Goal: Information Seeking & Learning: Find specific fact

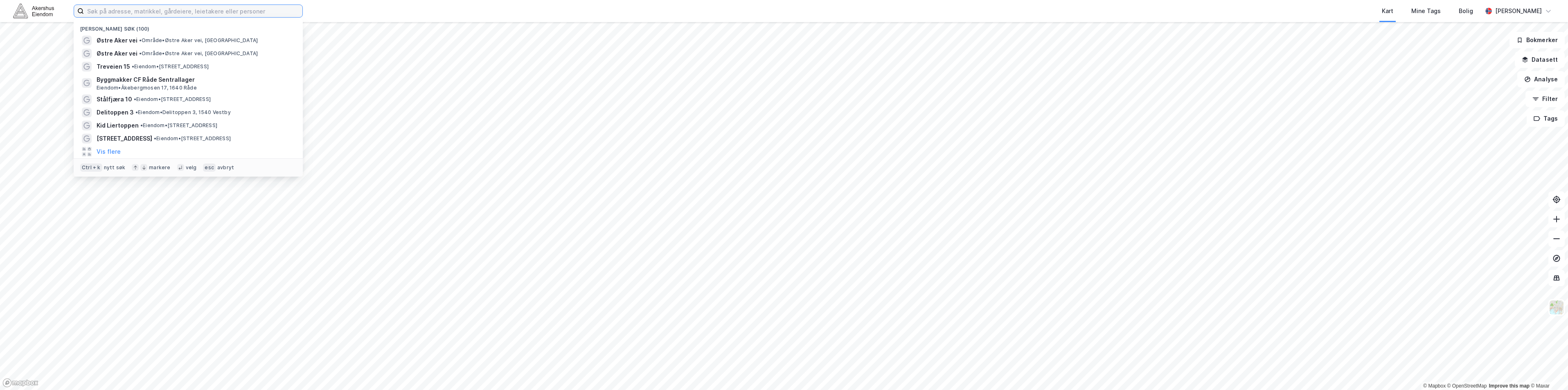
click at [129, 13] on input at bounding box center [193, 11] width 219 height 12
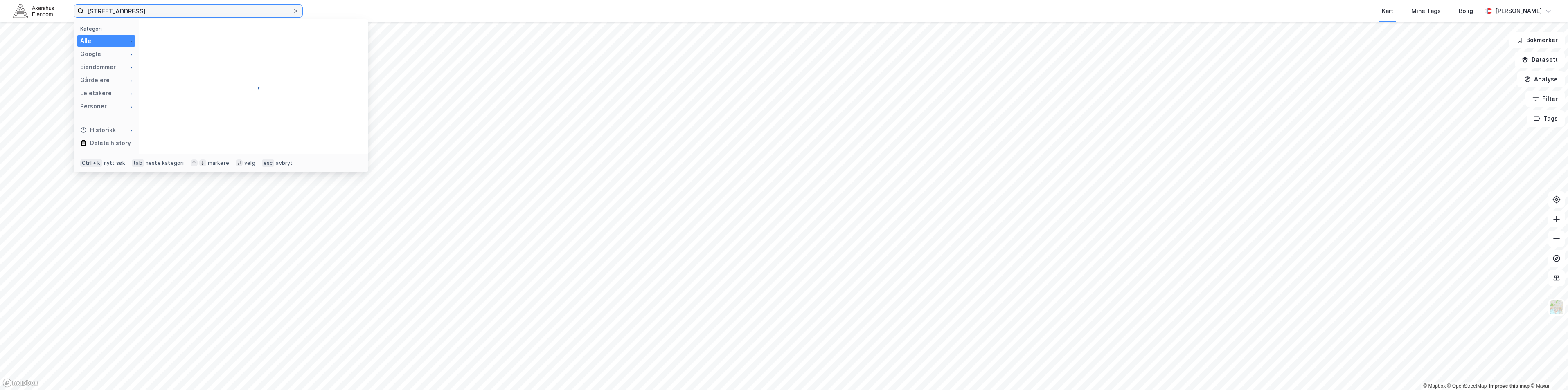
type input "[STREET_ADDRESS]"
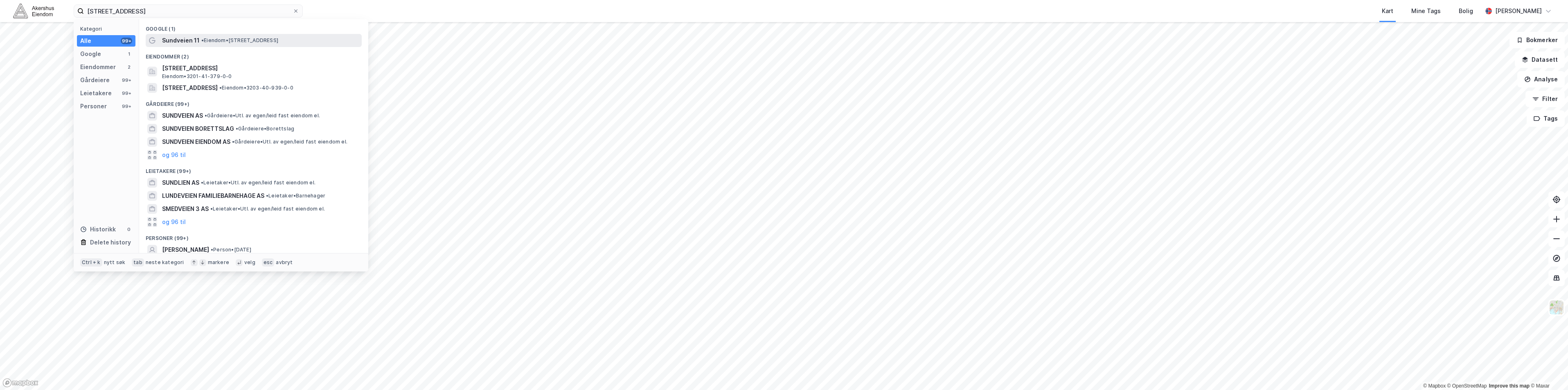
click at [194, 38] on span "Sundveien 11" at bounding box center [181, 41] width 38 height 10
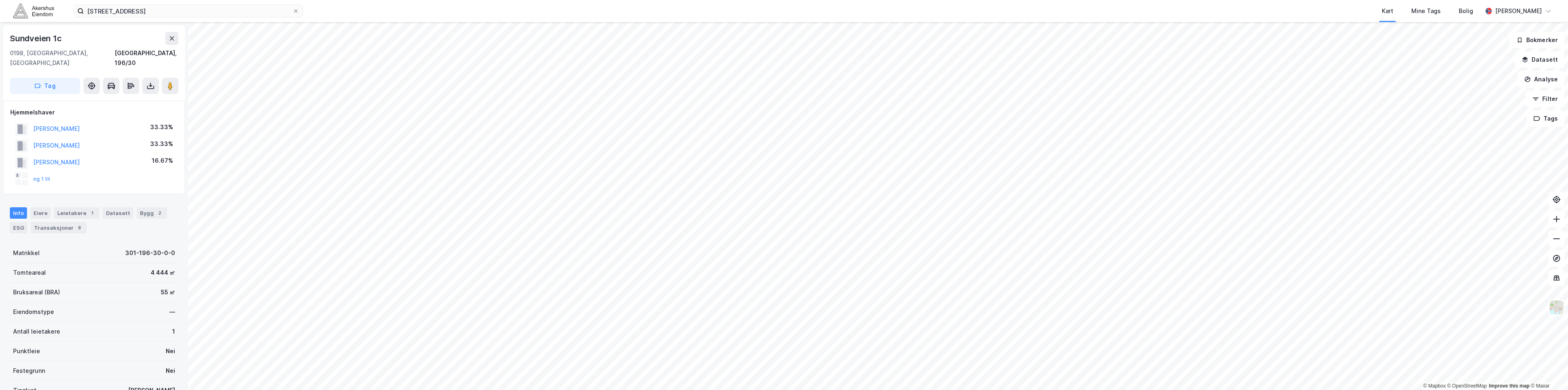
click at [525, 390] on html "[STREET_ADDRESS] Kart Mine Tags Bolig [PERSON_NAME] © Mapbox © OpenStreetMap Im…" at bounding box center [784, 195] width 1568 height 390
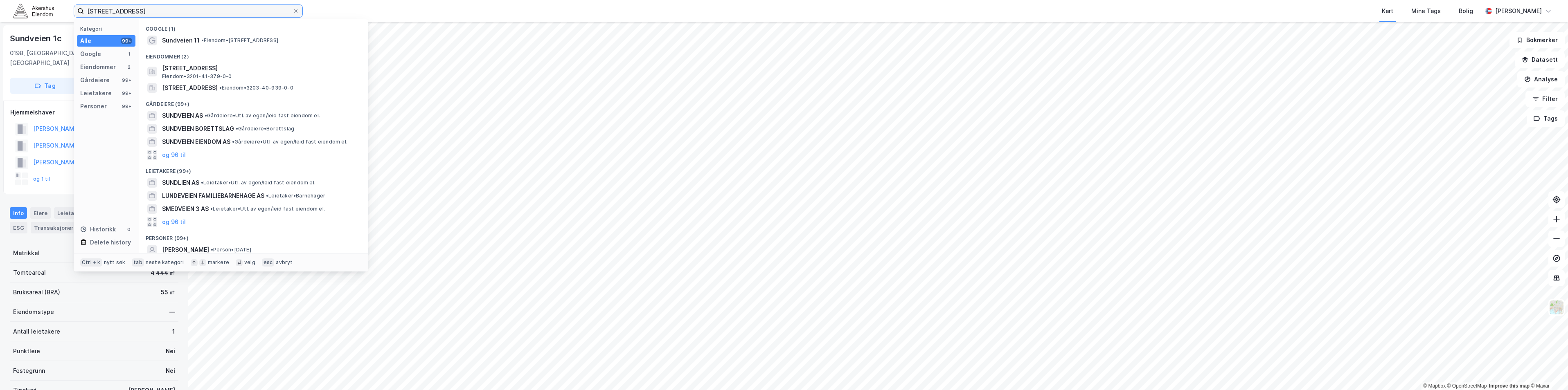
click at [145, 9] on input "[STREET_ADDRESS]" at bounding box center [188, 11] width 208 height 12
click at [204, 87] on span "[STREET_ADDRESS]" at bounding box center [190, 88] width 56 height 10
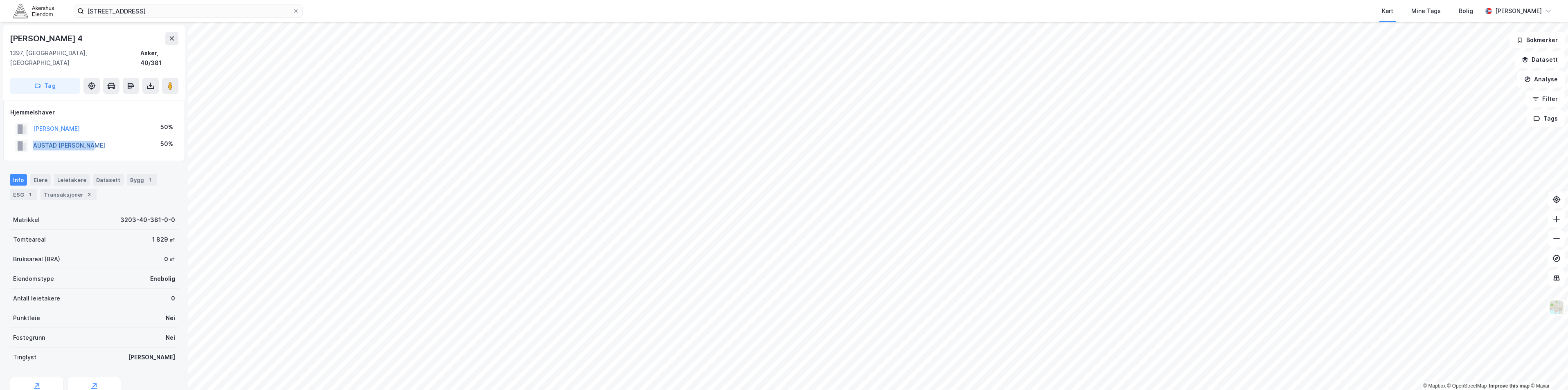
drag, startPoint x: 109, startPoint y: 135, endPoint x: 33, endPoint y: 136, distance: 76.0
click at [33, 137] on div "AUSTAD [PERSON_NAME] 50%" at bounding box center [94, 145] width 168 height 17
copy button "AUSTAD [PERSON_NAME]"
drag, startPoint x: 114, startPoint y: 118, endPoint x: 25, endPoint y: 117, distance: 89.0
click at [25, 121] on div "[PERSON_NAME] 62.5%" at bounding box center [94, 129] width 168 height 17
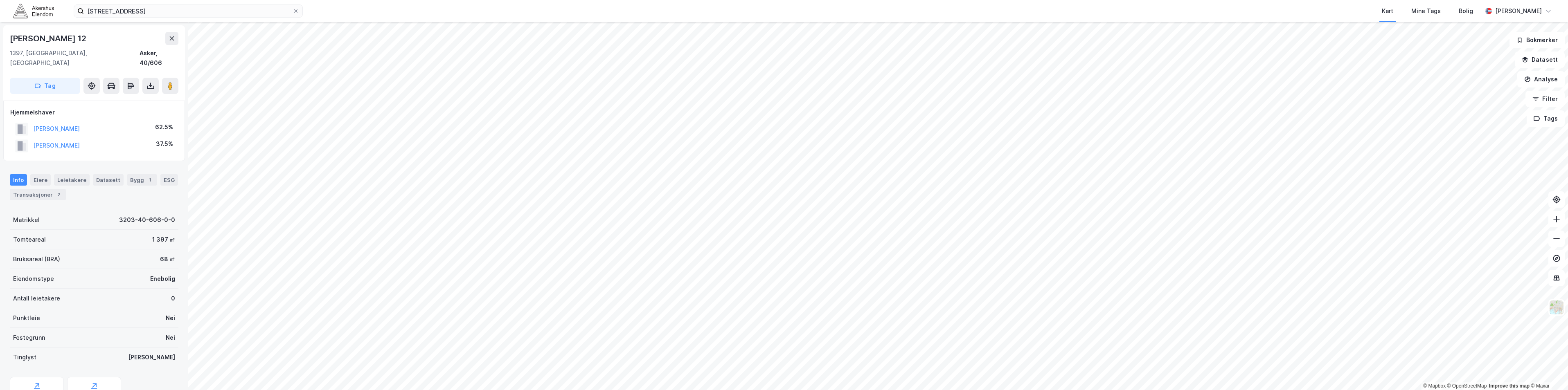
copy button "[PERSON_NAME]"
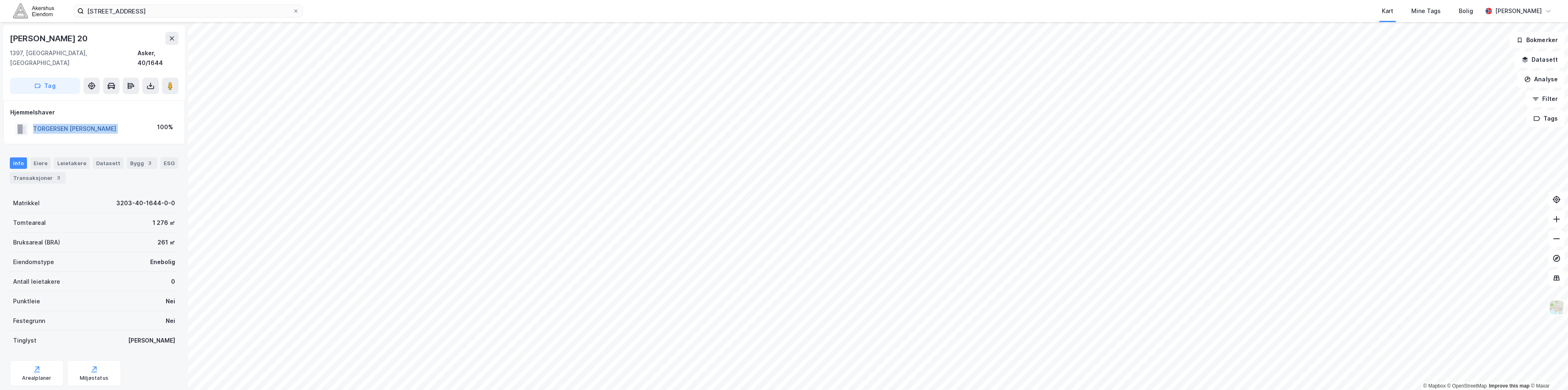
drag, startPoint x: 138, startPoint y: 119, endPoint x: 33, endPoint y: 118, distance: 105.0
click at [33, 121] on div "TORGERSEN [PERSON_NAME] 100%" at bounding box center [94, 129] width 168 height 17
copy button "TORGERSEN [PERSON_NAME]"
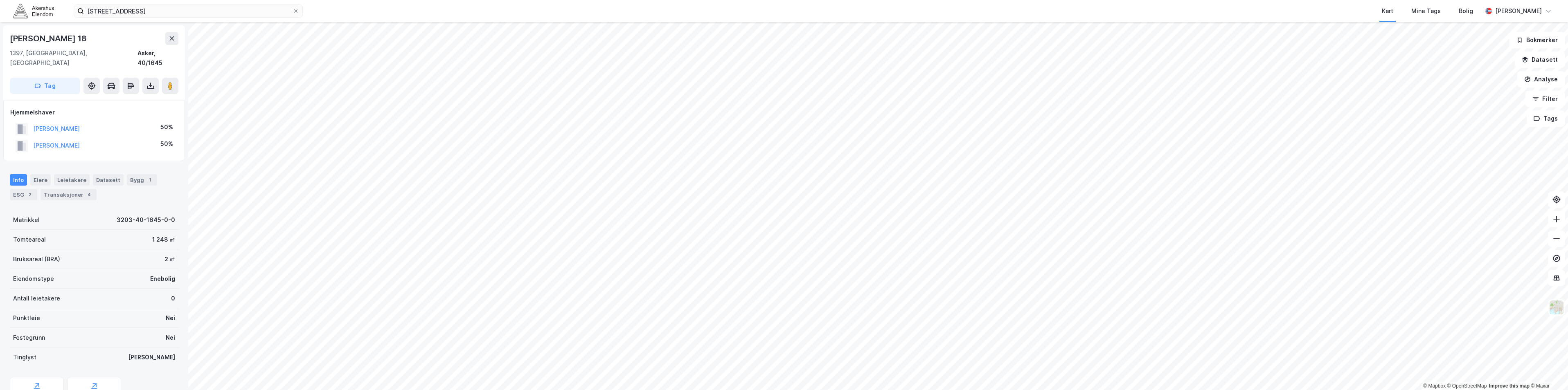
drag, startPoint x: 106, startPoint y: 134, endPoint x: 28, endPoint y: 132, distance: 78.0
click at [28, 137] on div "[PERSON_NAME] HANS 50%" at bounding box center [94, 145] width 168 height 17
copy button "[PERSON_NAME]"
drag, startPoint x: 132, startPoint y: 134, endPoint x: 26, endPoint y: 130, distance: 106.1
click at [26, 137] on div "[PERSON_NAME] 50%" at bounding box center [94, 145] width 168 height 17
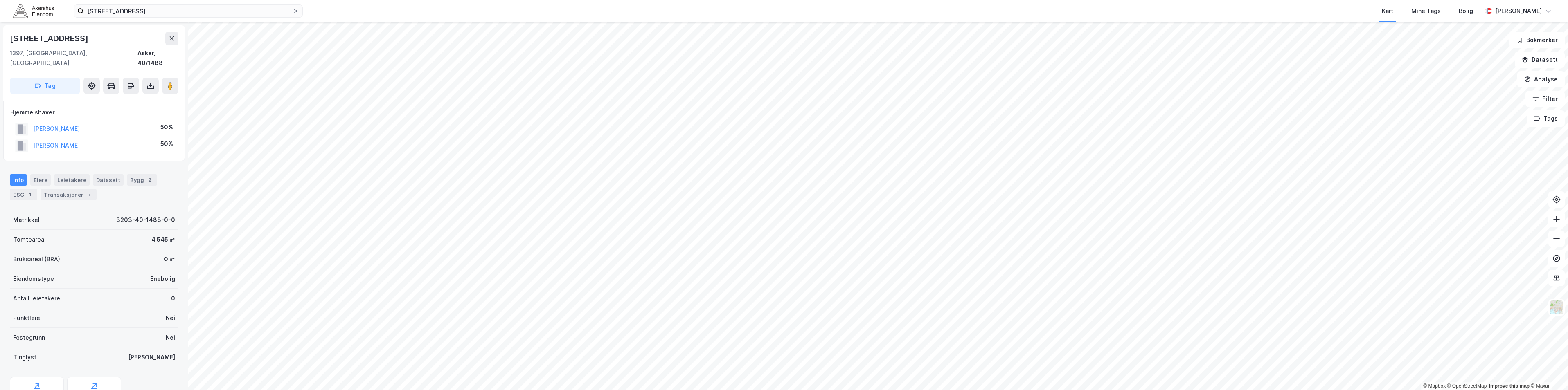
copy button "[PERSON_NAME]"
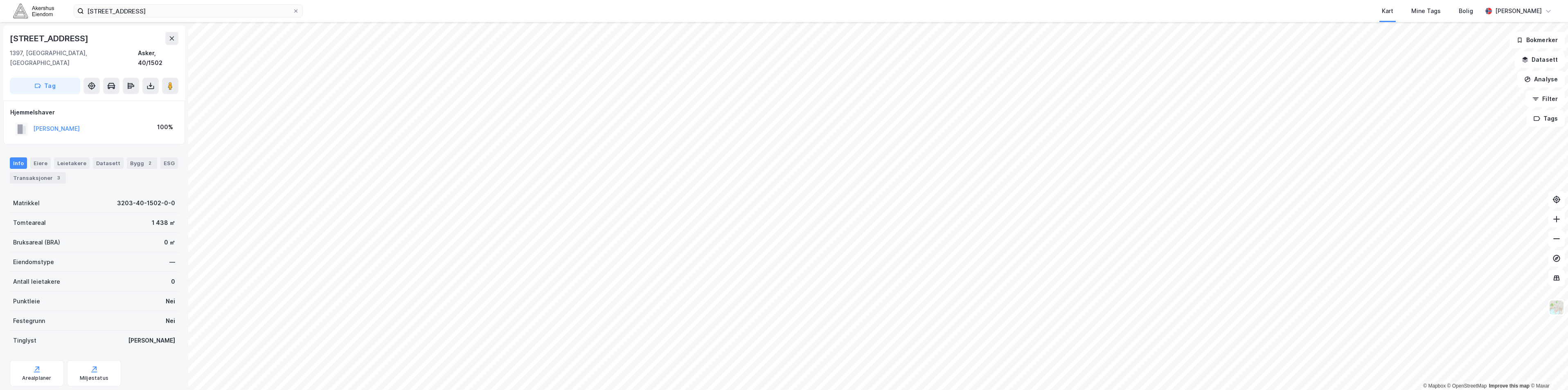
drag, startPoint x: 90, startPoint y: 121, endPoint x: 33, endPoint y: 121, distance: 57.0
click at [33, 121] on div "[PERSON_NAME] 100%" at bounding box center [94, 129] width 168 height 17
copy button "[PERSON_NAME]"
